Goal: Find specific page/section: Find specific page/section

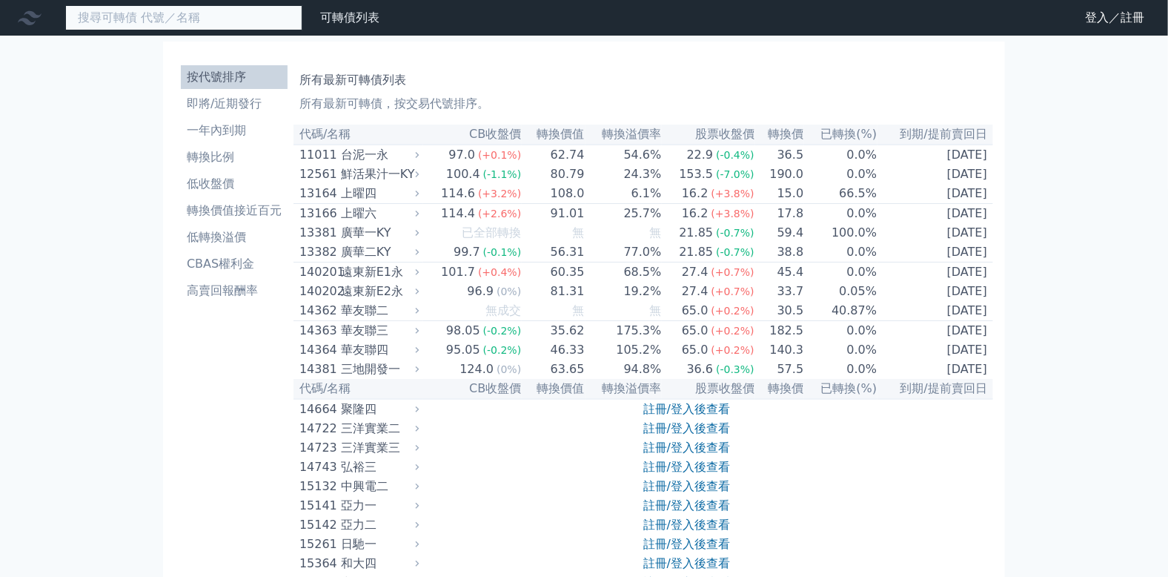
click at [215, 14] on input at bounding box center [183, 17] width 237 height 25
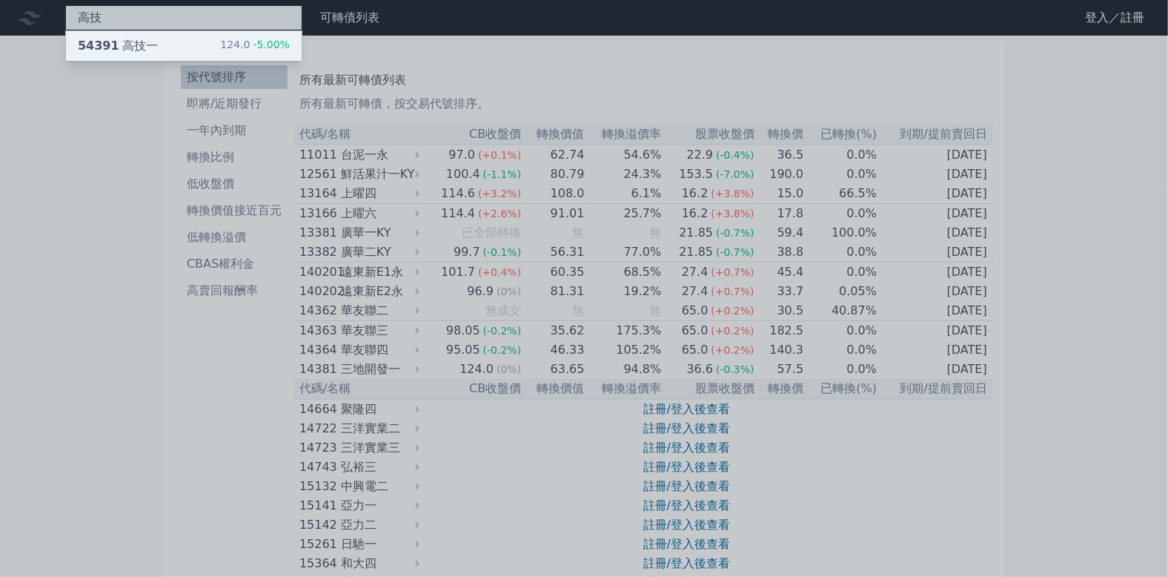
type input "高技"
click at [206, 52] on div "54391 高技一 124.0 -5.00%" at bounding box center [184, 46] width 236 height 30
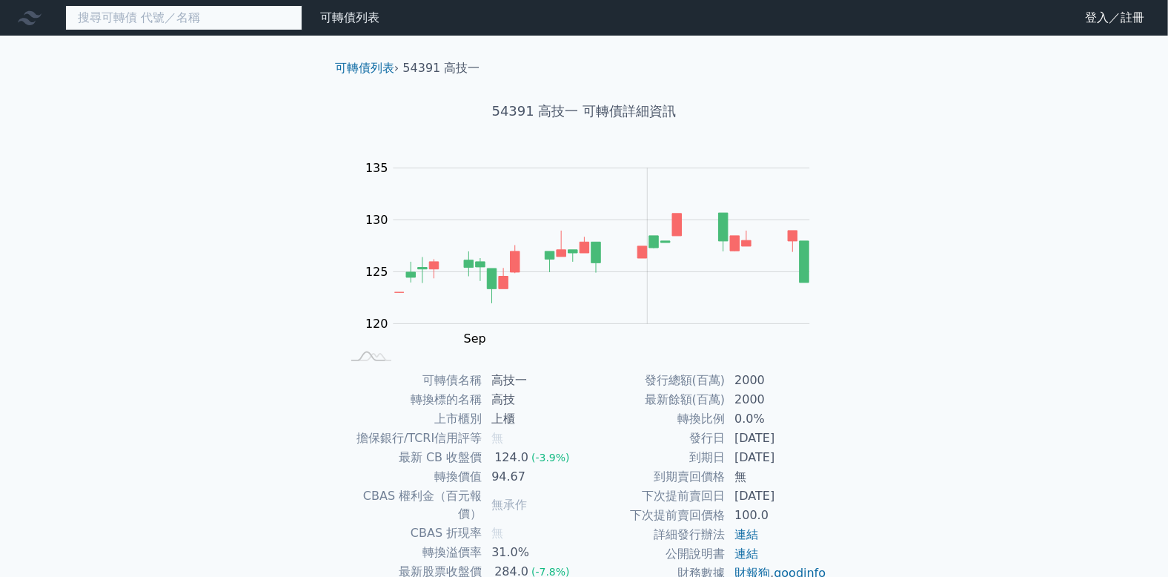
click at [195, 18] on input at bounding box center [183, 17] width 237 height 25
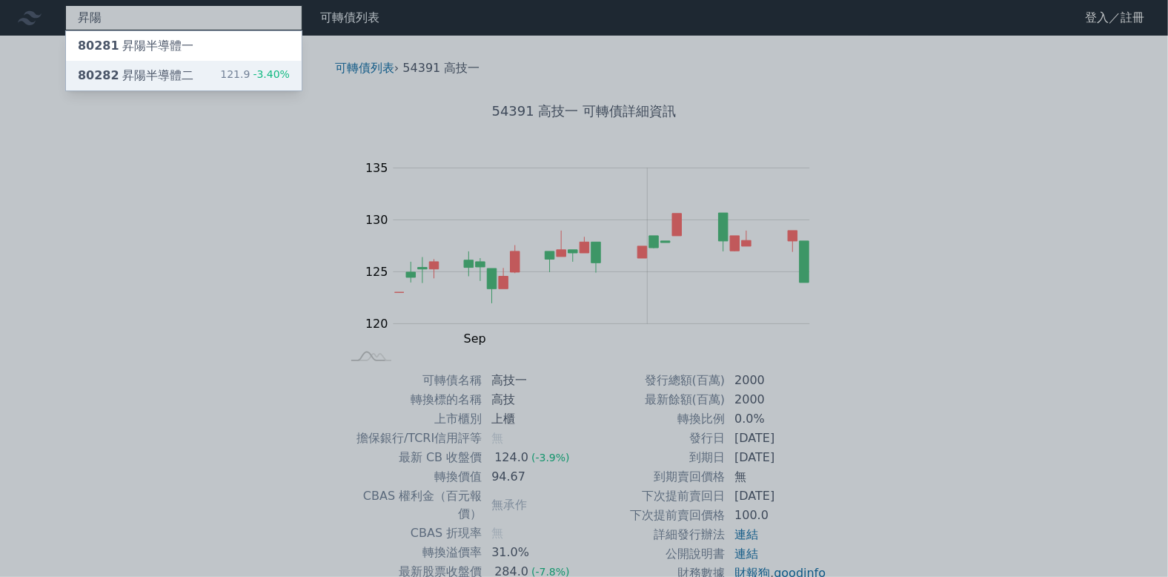
type input "昇陽"
click at [214, 66] on div "80282 昇陽半導體二 121.9 -3.40%" at bounding box center [184, 76] width 236 height 30
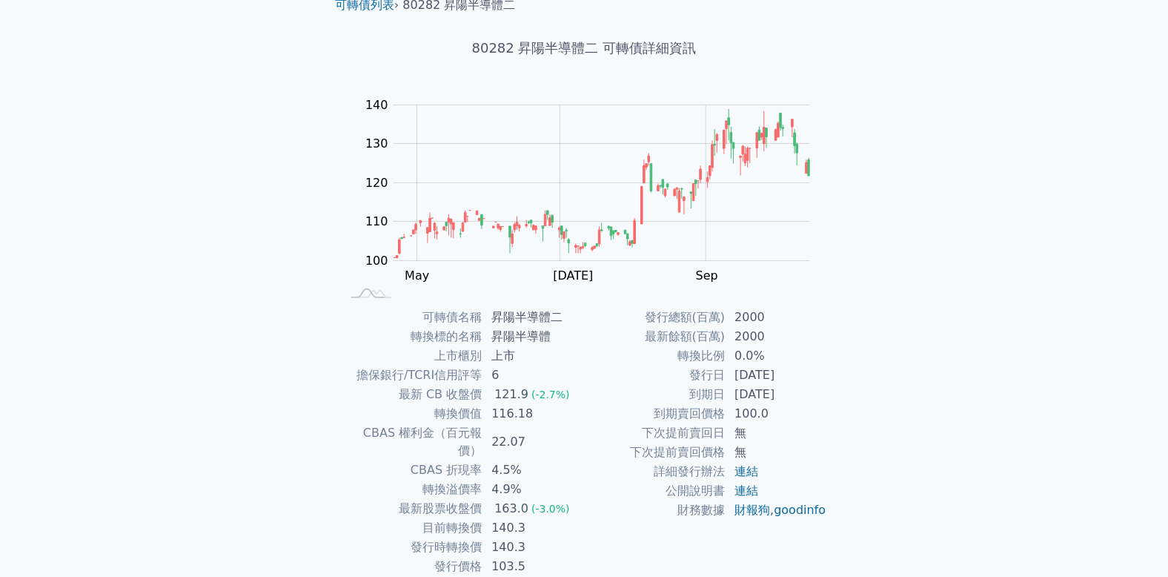
scroll to position [109, 0]
